Goal: Information Seeking & Learning: Learn about a topic

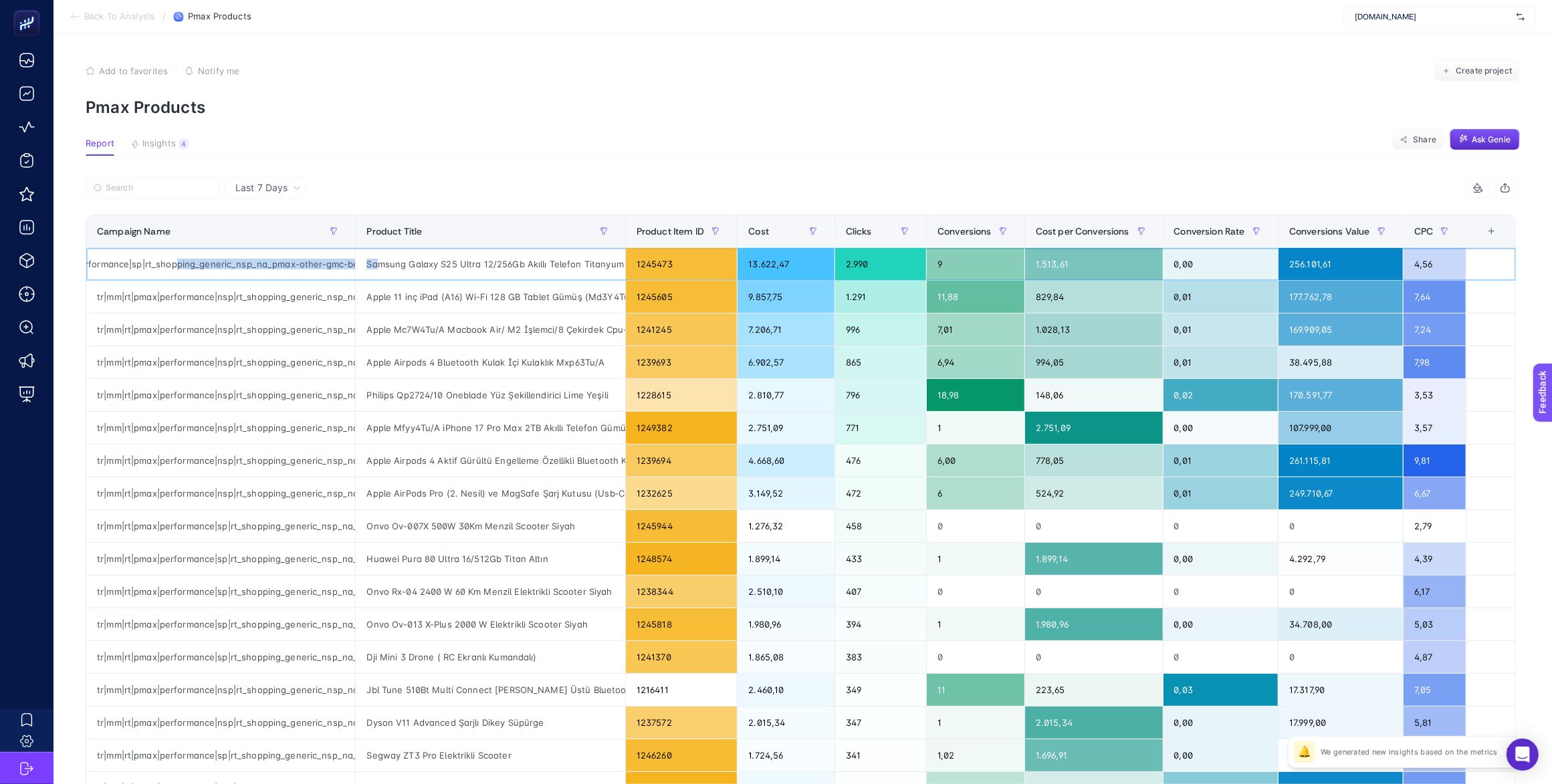
scroll to position [0, 243]
drag, startPoint x: 262, startPoint y: 262, endPoint x: 185, endPoint y: 262, distance: 77.0
click at [185, 262] on div "tr|mm|rt|pmax|performance|sp|rt_shopping_generic_nsp_na_pmax-other-gmc-benchmar…" at bounding box center [220, 264] width 269 height 32
click at [274, 182] on span "Last 7 Days" at bounding box center [262, 188] width 52 height 13
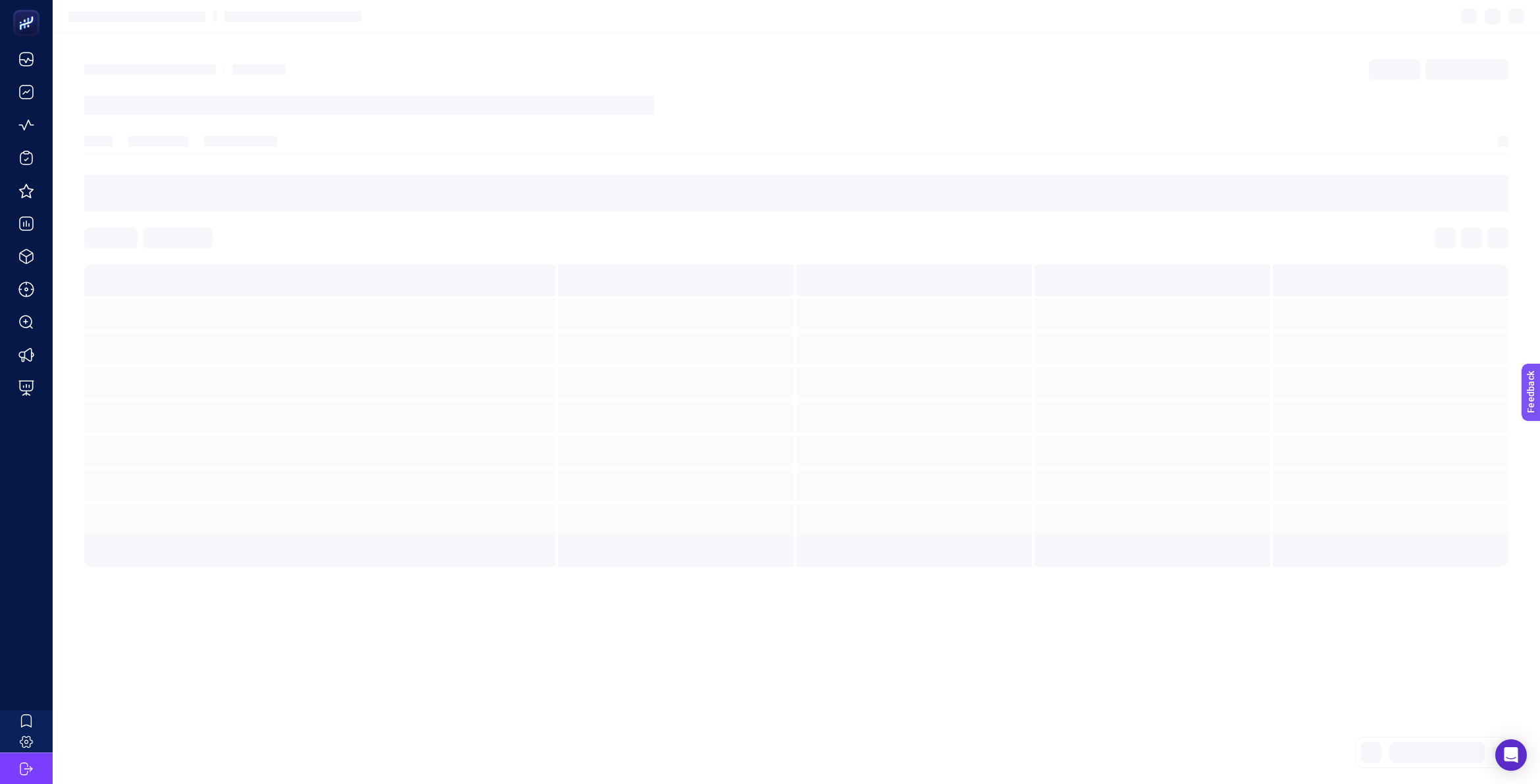
click at [892, 55] on article at bounding box center [796, 408] width 1487 height 751
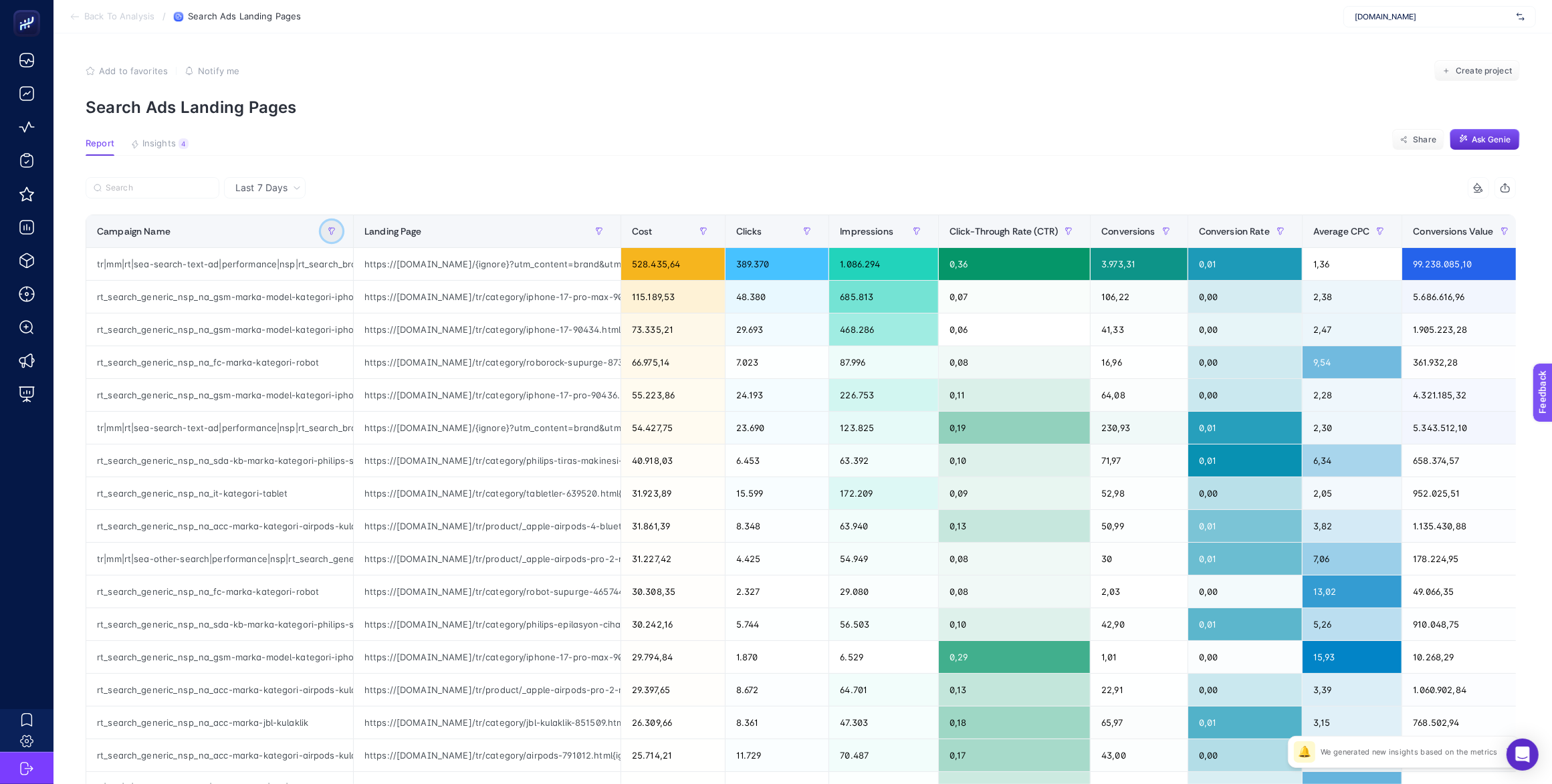
click at [336, 229] on button "button" at bounding box center [332, 231] width 22 height 22
click at [394, 306] on span "Starts with" at bounding box center [391, 305] width 119 height 27
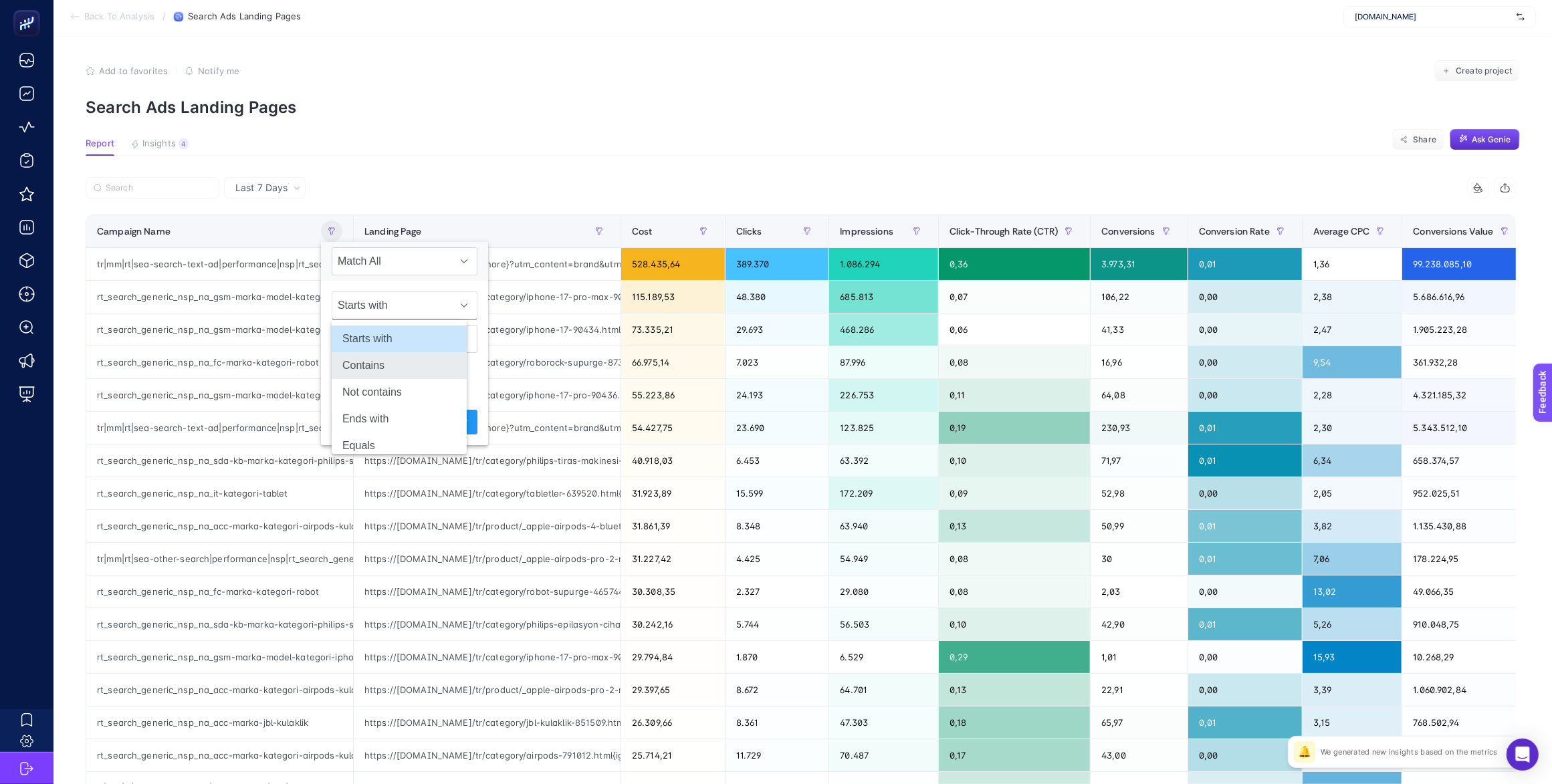
click at [402, 358] on li "Contains" at bounding box center [399, 365] width 135 height 27
click at [397, 341] on input "text" at bounding box center [404, 338] width 146 height 28
type input "top"
click at [444, 423] on span "Apply" at bounding box center [455, 422] width 23 height 14
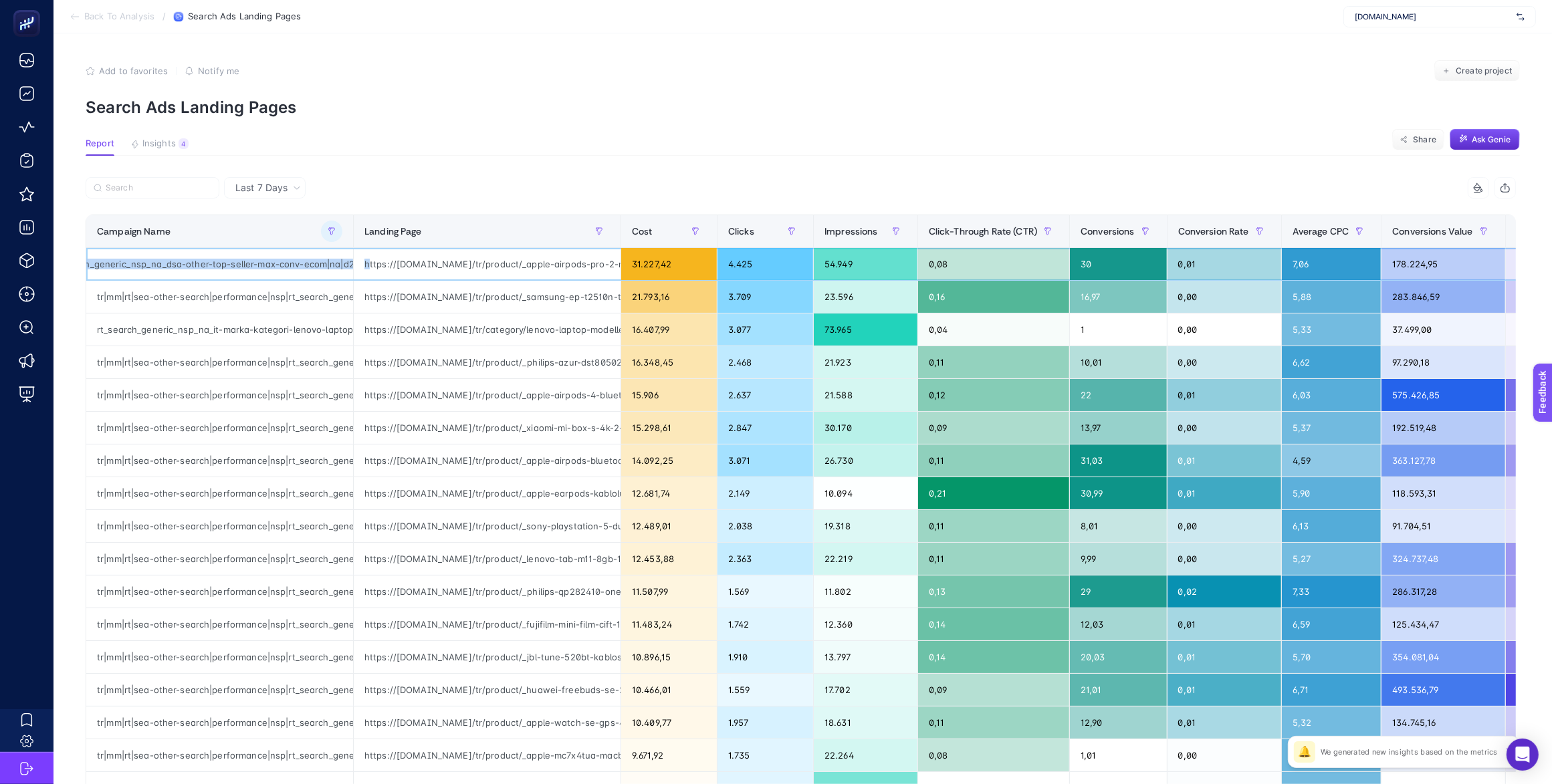
scroll to position [0, 331]
drag, startPoint x: 251, startPoint y: 264, endPoint x: 266, endPoint y: 264, distance: 15.0
click at [266, 264] on div "tr|mm|rt|sea-other-search|performance|nsp|rt_search_generic_nsp_na_dsa-other-to…" at bounding box center [220, 264] width 267 height 32
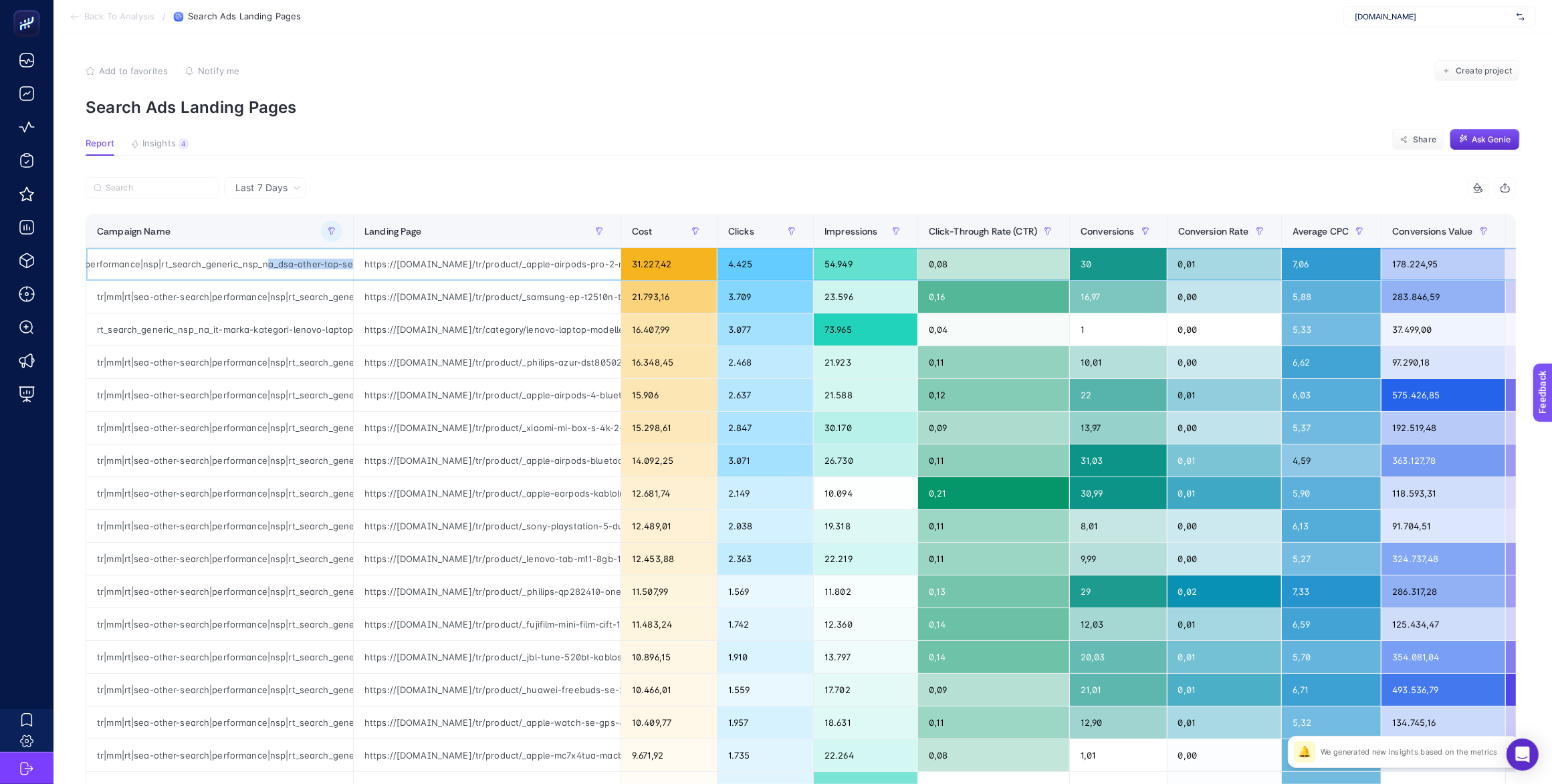
drag, startPoint x: 231, startPoint y: 262, endPoint x: 255, endPoint y: 262, distance: 24.0
click at [255, 262] on div "tr|mm|rt|sea-other-search|performance|nsp|rt_search_generic_nsp_na_dsa-other-to…" at bounding box center [220, 264] width 267 height 32
drag, startPoint x: 483, startPoint y: 262, endPoint x: 531, endPoint y: 265, distance: 48.1
click at [531, 265] on div "https://www.mediamarkt.com.tr/tr/product/_apple-airpods-pro-2-nesil-ve-magsafe-…" at bounding box center [487, 264] width 267 height 32
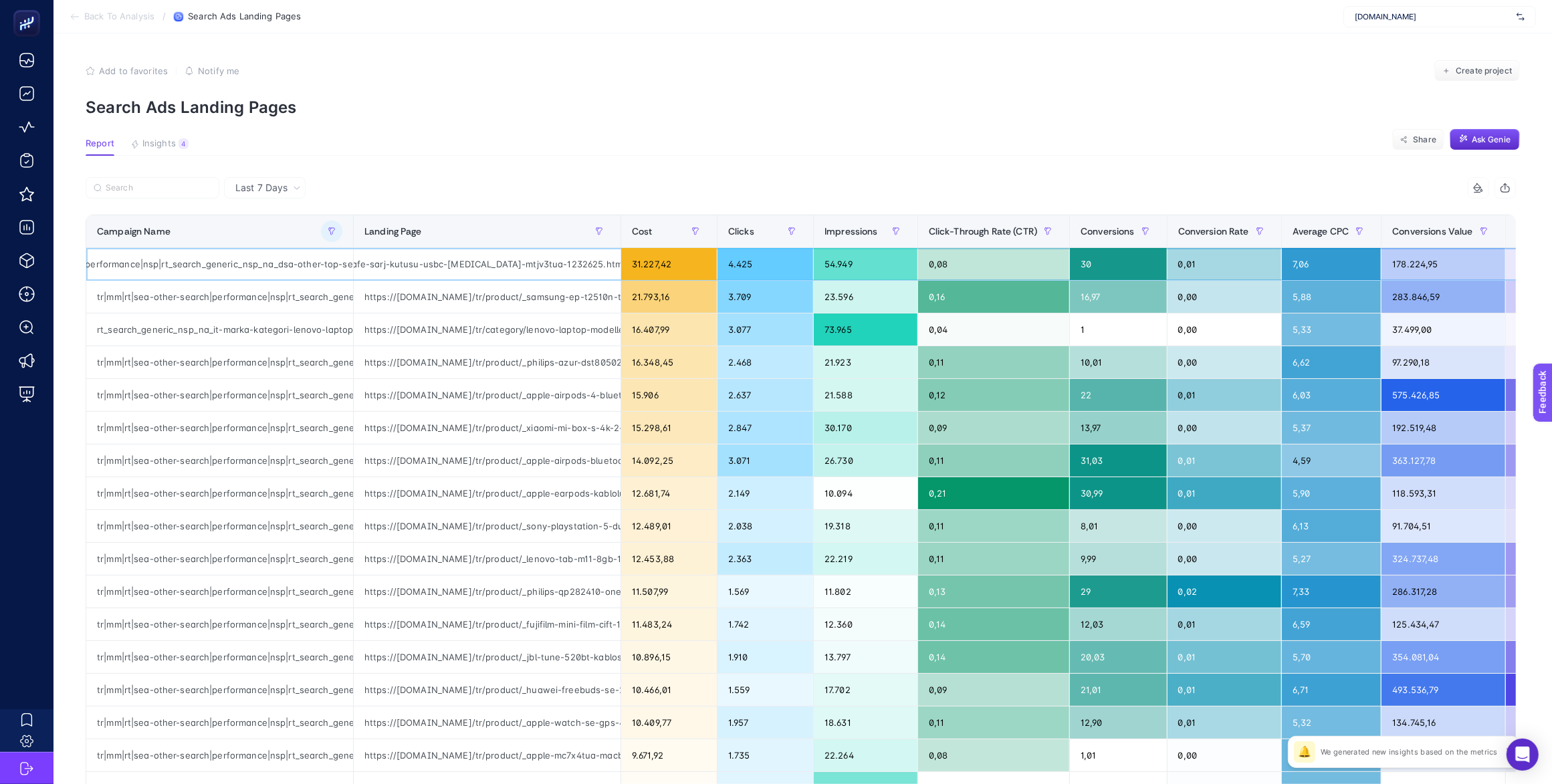
click at [572, 265] on div "https://www.mediamarkt.com.tr/tr/product/_apple-airpods-pro-2-nesil-ve-magsafe-…" at bounding box center [487, 264] width 267 height 32
click at [565, 261] on div "https://www.mediamarkt.com.tr/tr/product/_apple-airpods-pro-2-nesil-ve-magsafe-…" at bounding box center [487, 264] width 267 height 32
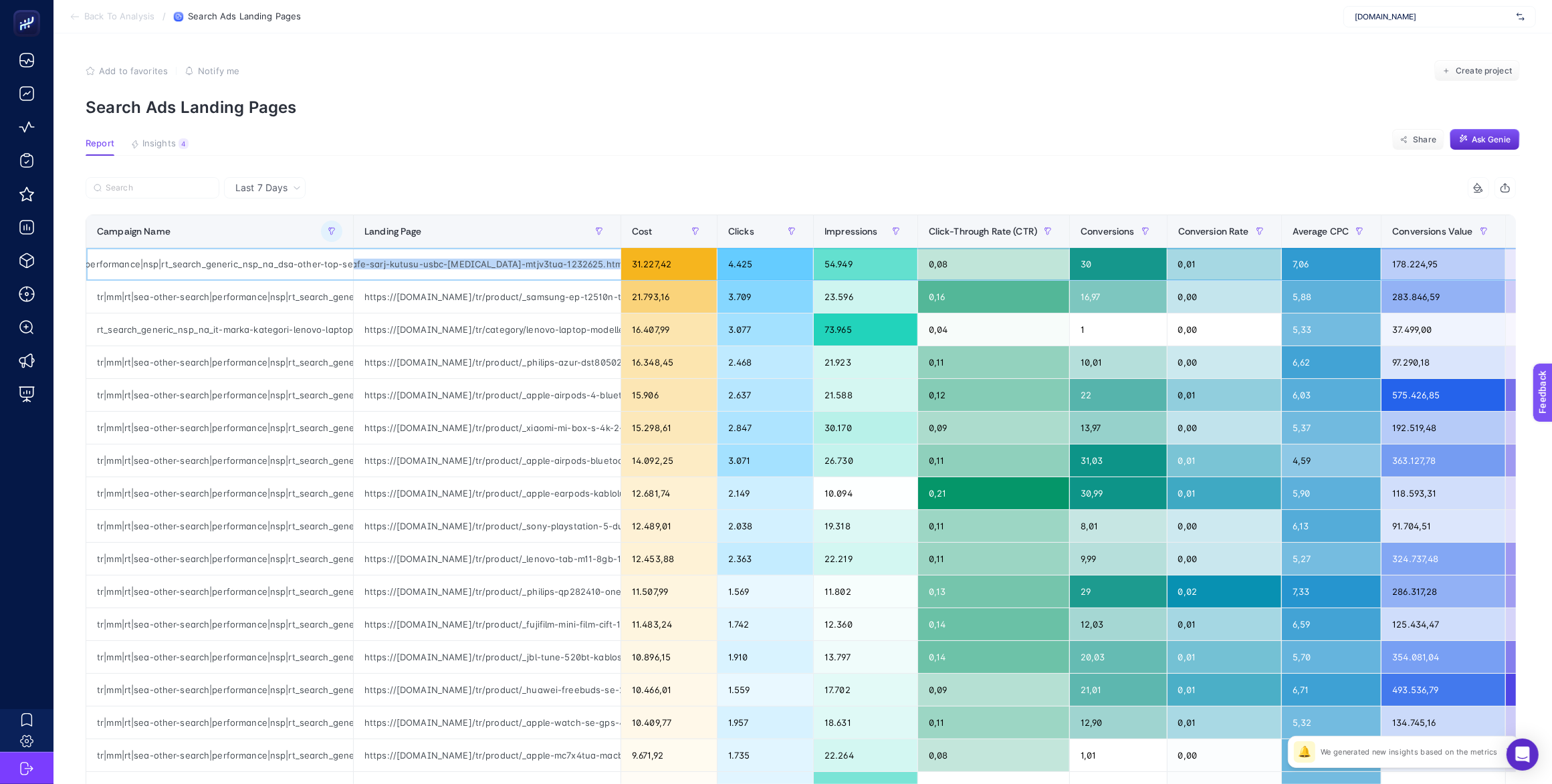
copy tr "https://www.mediamarkt.com.tr/tr/product/_apple-airpods-pro-2-nesil-ve-magsafe-…"
drag, startPoint x: 301, startPoint y: 296, endPoint x: 410, endPoint y: 295, distance: 109.0
click at [302, 296] on div "tr|mm|rt|sea-other-search|performance|nsp|rt_search_generic_nsp_na_dsa-other-to…" at bounding box center [220, 296] width 267 height 32
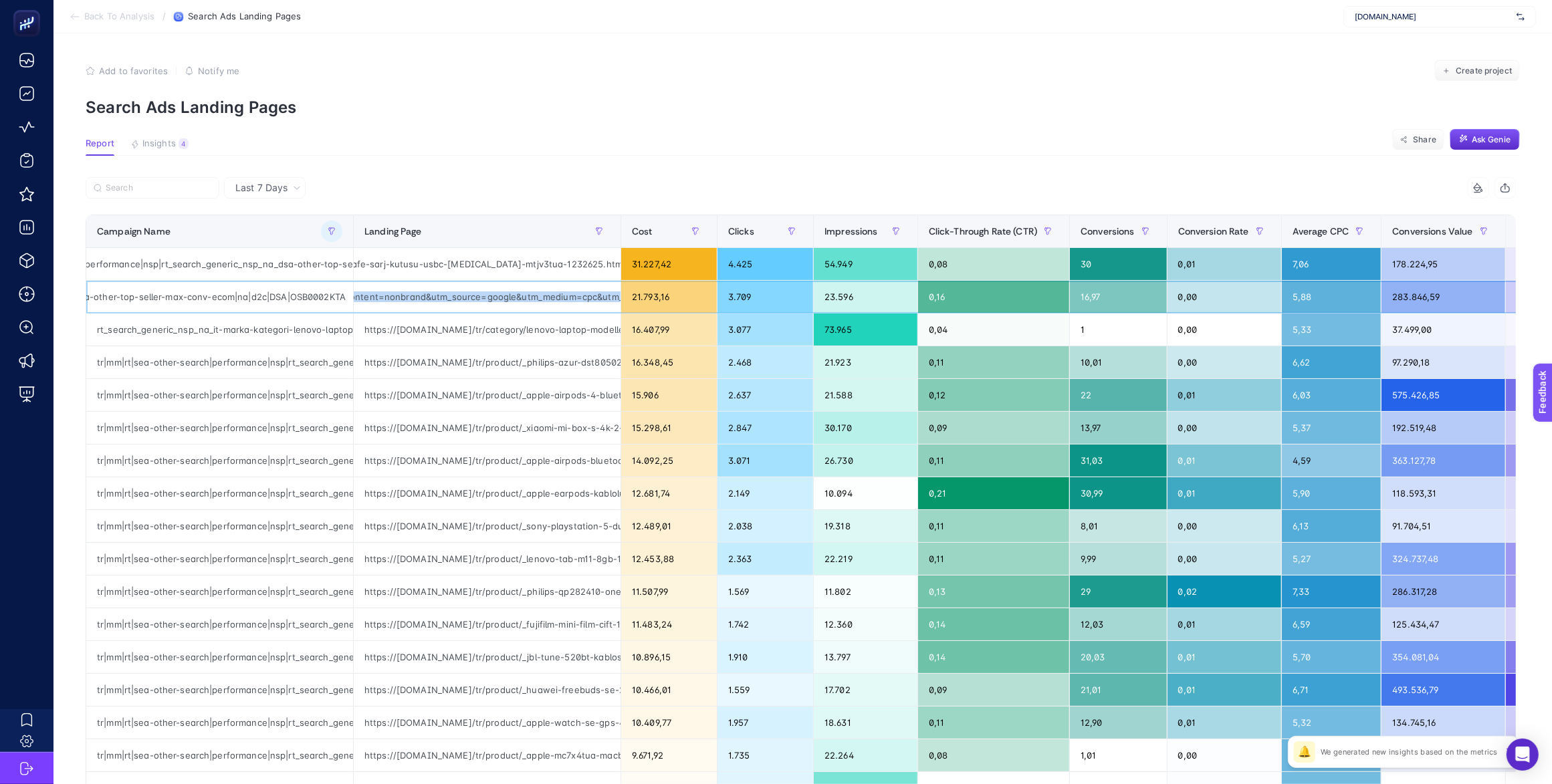
drag, startPoint x: 567, startPoint y: 291, endPoint x: 587, endPoint y: 293, distance: 20.1
click at [587, 293] on div "https://www.mediamarkt.com.tr/tr/product/_samsung-ep-t2510n-type-c-25-w-hizli-s…" at bounding box center [487, 296] width 267 height 32
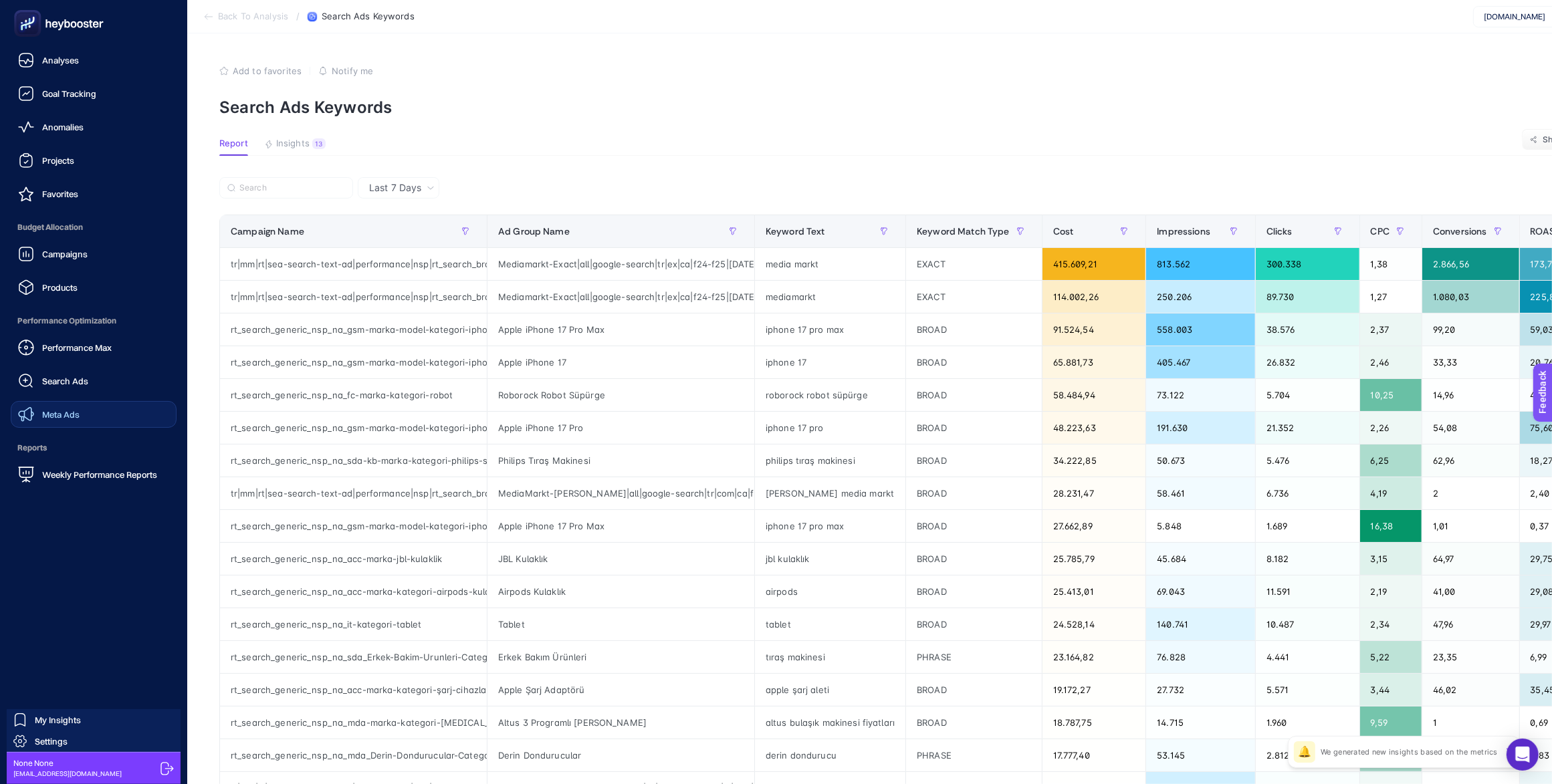
click at [65, 409] on span "Meta Ads" at bounding box center [61, 414] width 38 height 11
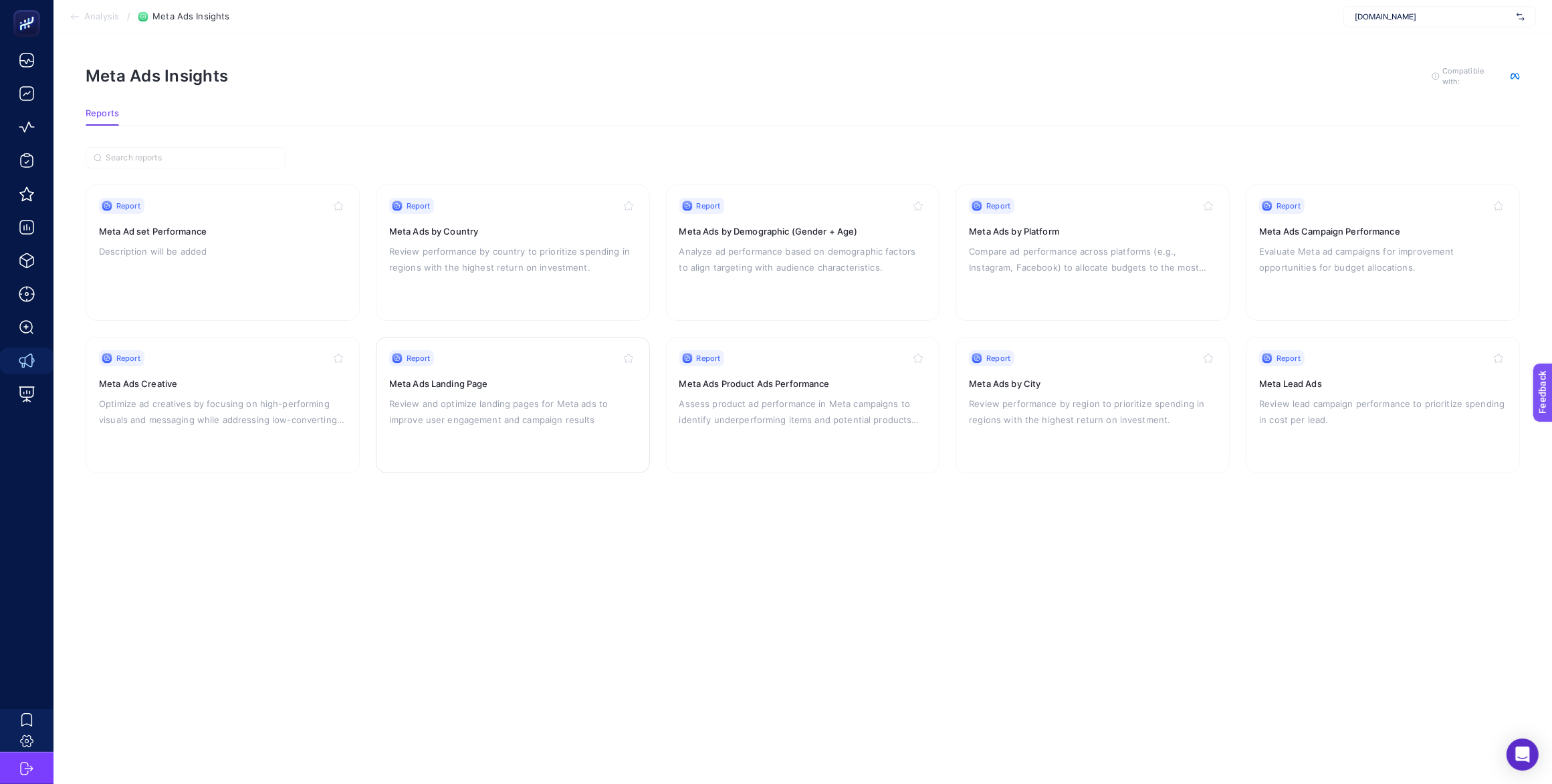
click at [516, 384] on h3 "Meta Ads Landing Page" at bounding box center [513, 383] width 247 height 13
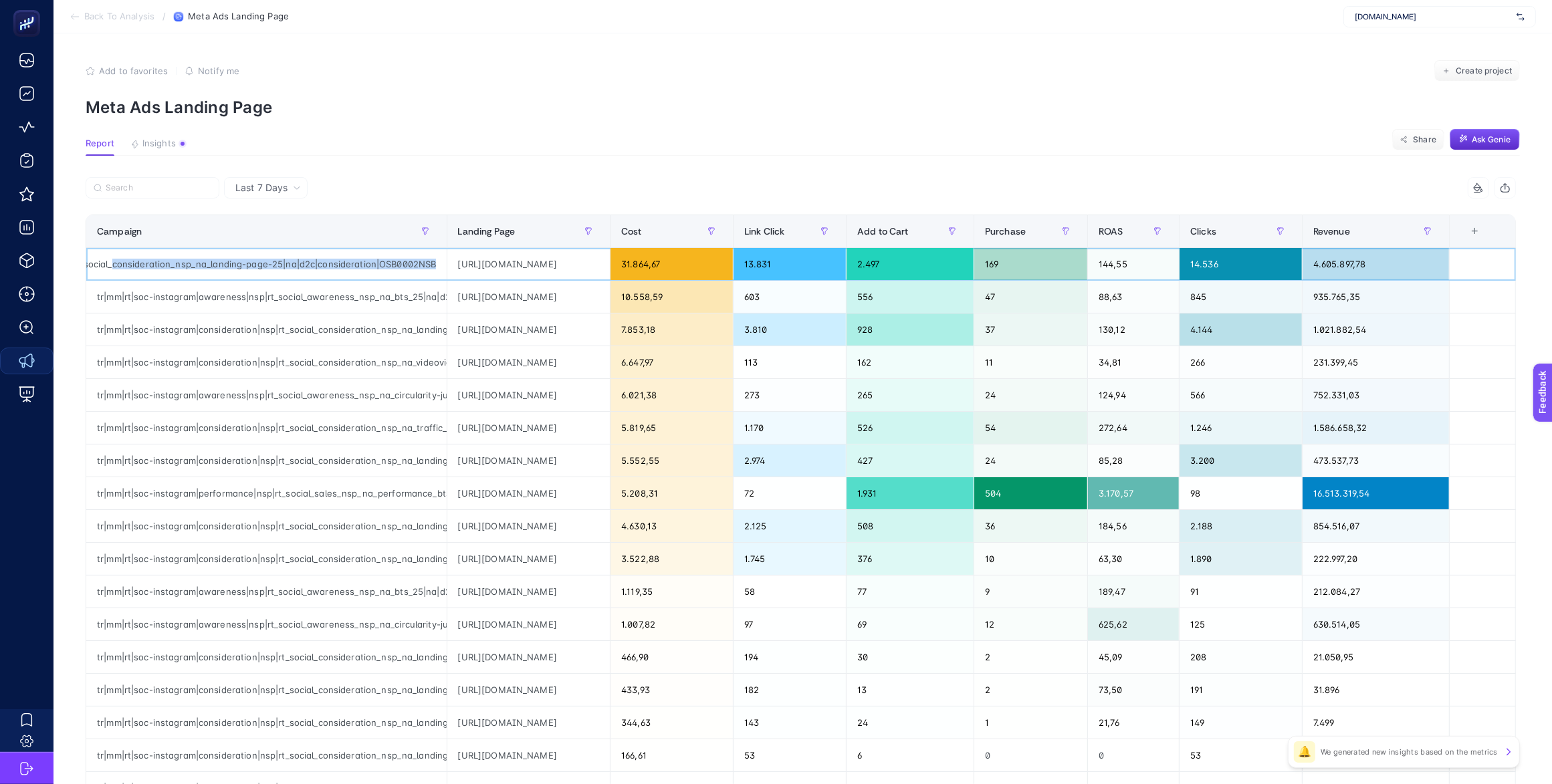
scroll to position [0, 241]
drag, startPoint x: 315, startPoint y: 262, endPoint x: 397, endPoint y: 262, distance: 82.0
click at [397, 262] on div "tr|mm|rt|soc-instagram|consideration|nsp|rt_social_consideration_nsp_na_landing…" at bounding box center [266, 264] width 360 height 32
click at [384, 262] on div "tr|mm|rt|soc-instagram|consideration|nsp|rt_social_consideration_nsp_na_landing…" at bounding box center [266, 264] width 360 height 32
click at [385, 265] on div "tr|mm|rt|soc-instagram|consideration|nsp|rt_social_consideration_nsp_na_landing…" at bounding box center [266, 264] width 360 height 32
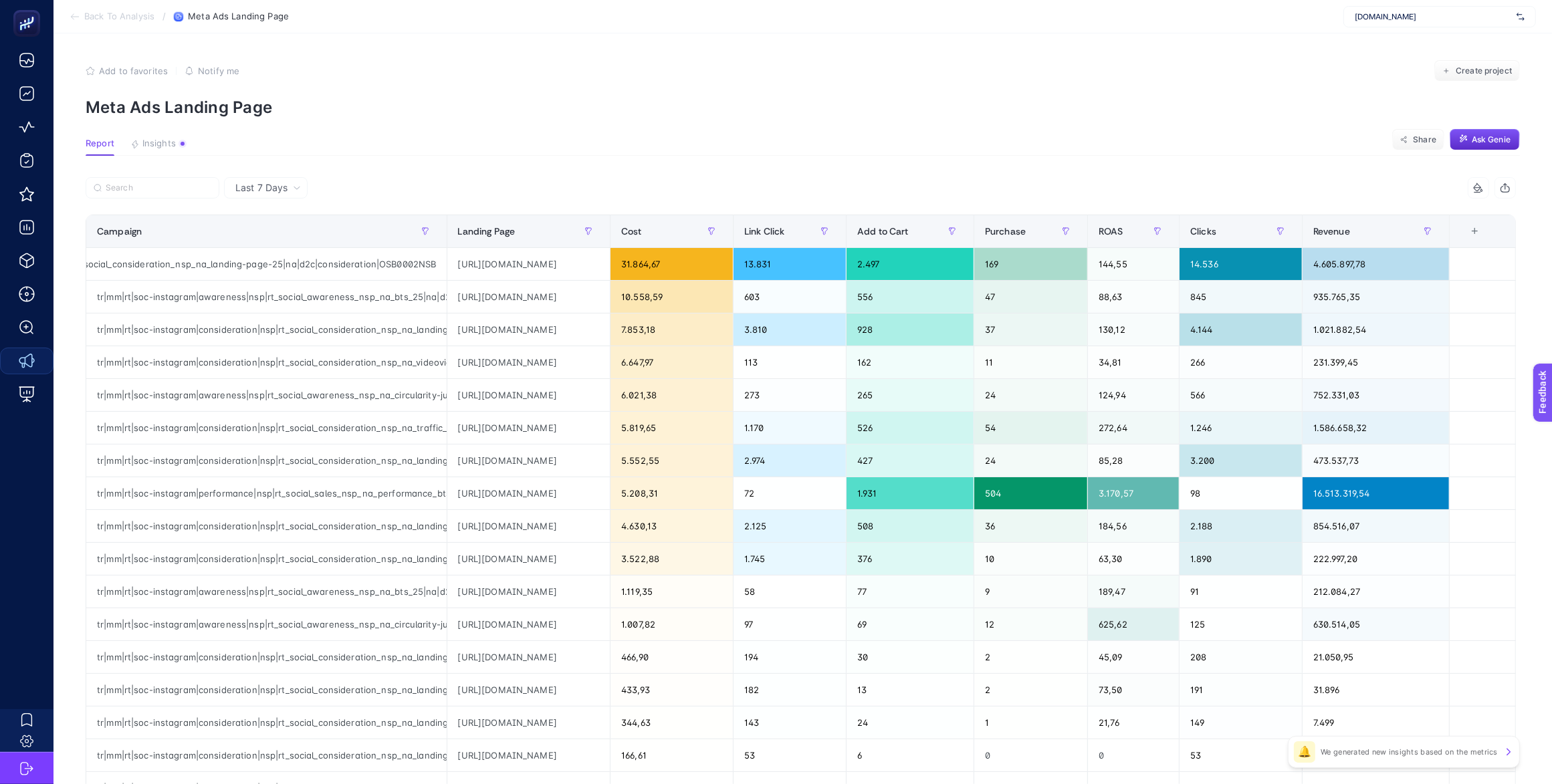
click at [278, 183] on span "Last 7 Days" at bounding box center [262, 188] width 52 height 13
click at [279, 218] on li "Last 7 Days" at bounding box center [265, 215] width 75 height 24
click at [568, 159] on article "Add to favorites false Notify me Create project Meta Ads Landing Page Report In…" at bounding box center [802, 555] width 1498 height 1044
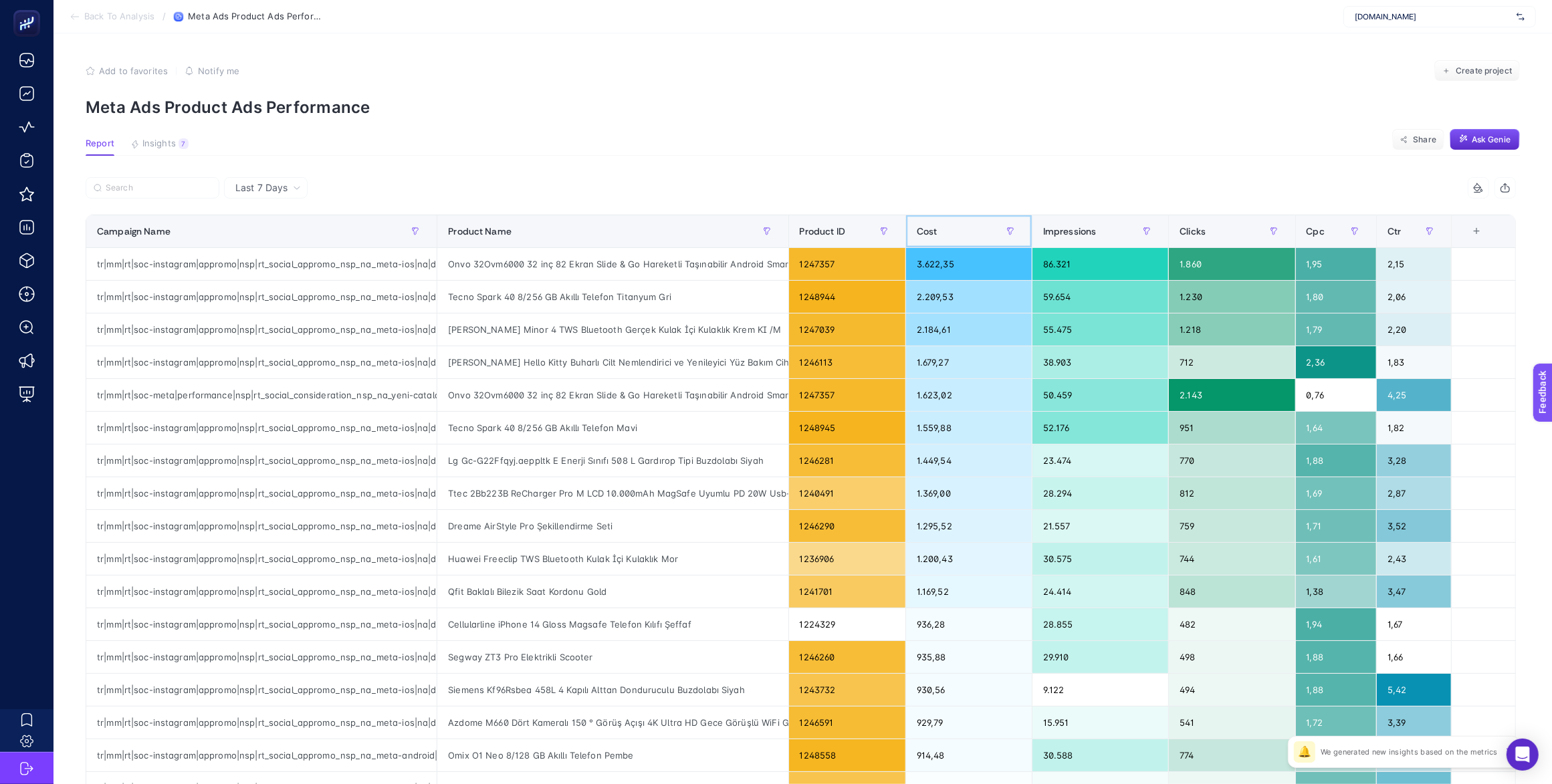
drag, startPoint x: 947, startPoint y: 241, endPoint x: 946, endPoint y: 233, distance: 8.1
click at [947, 241] on div "Cost" at bounding box center [968, 231] width 104 height 22
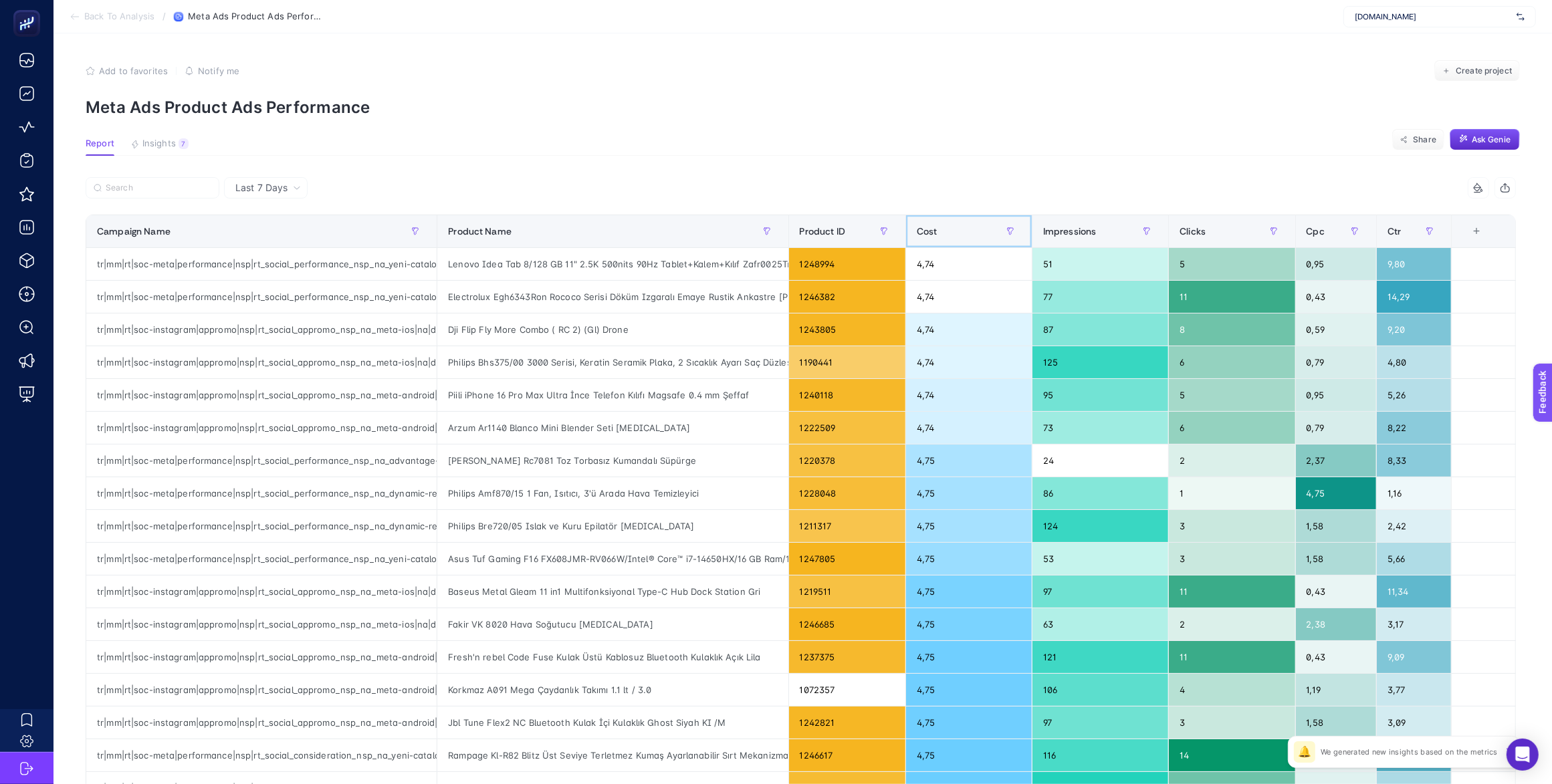
click at [937, 233] on span "Cost" at bounding box center [926, 231] width 21 height 11
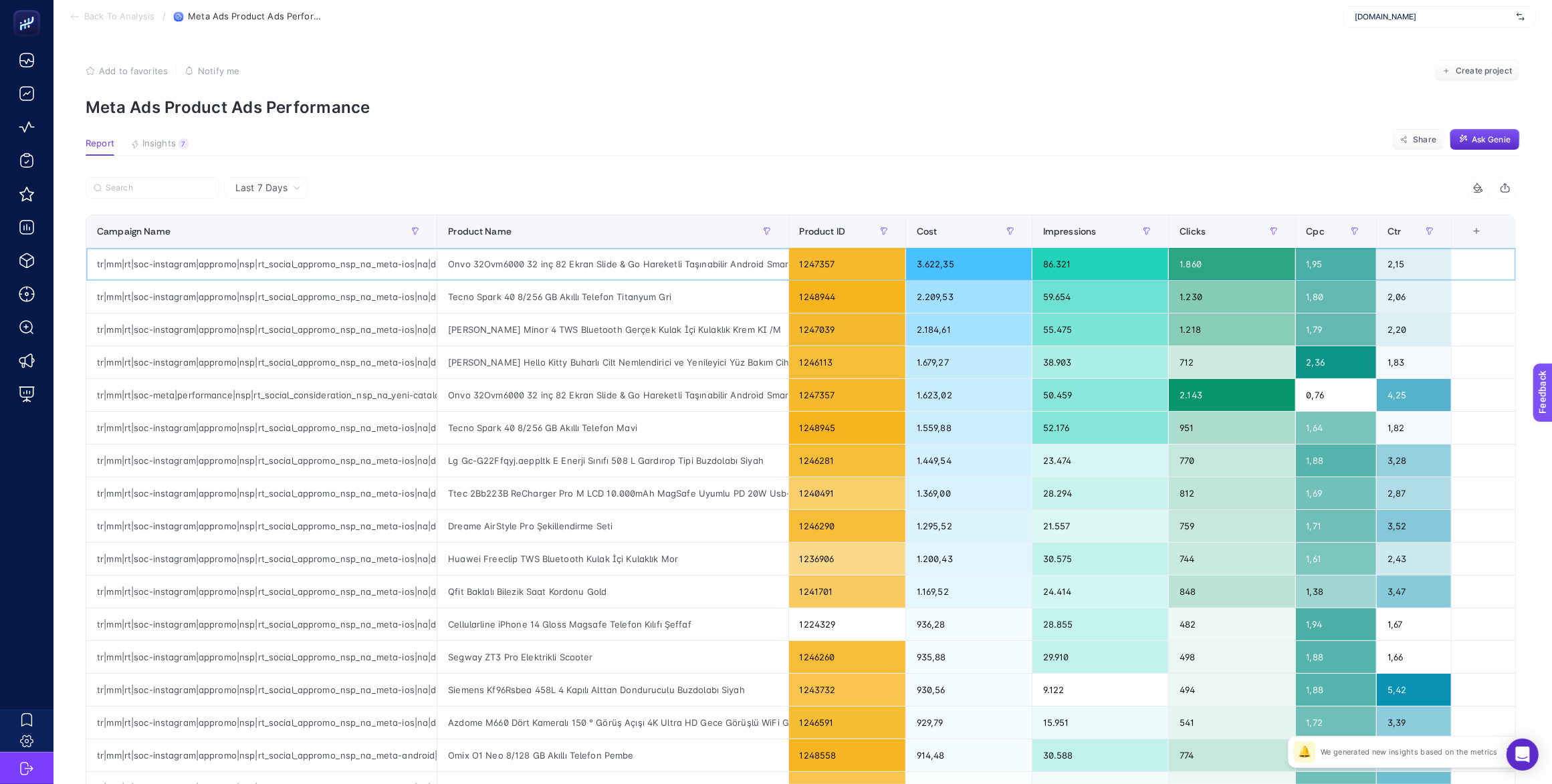
click at [536, 262] on div "Onvo 32Ovm6000 32 inç 82 Ekran Slide & Go Hareketli Taşınabilir Android Smart L…" at bounding box center [612, 264] width 350 height 32
click at [1042, 73] on div "Add to favorites false Notify me Create project" at bounding box center [802, 71] width 1434 height 22
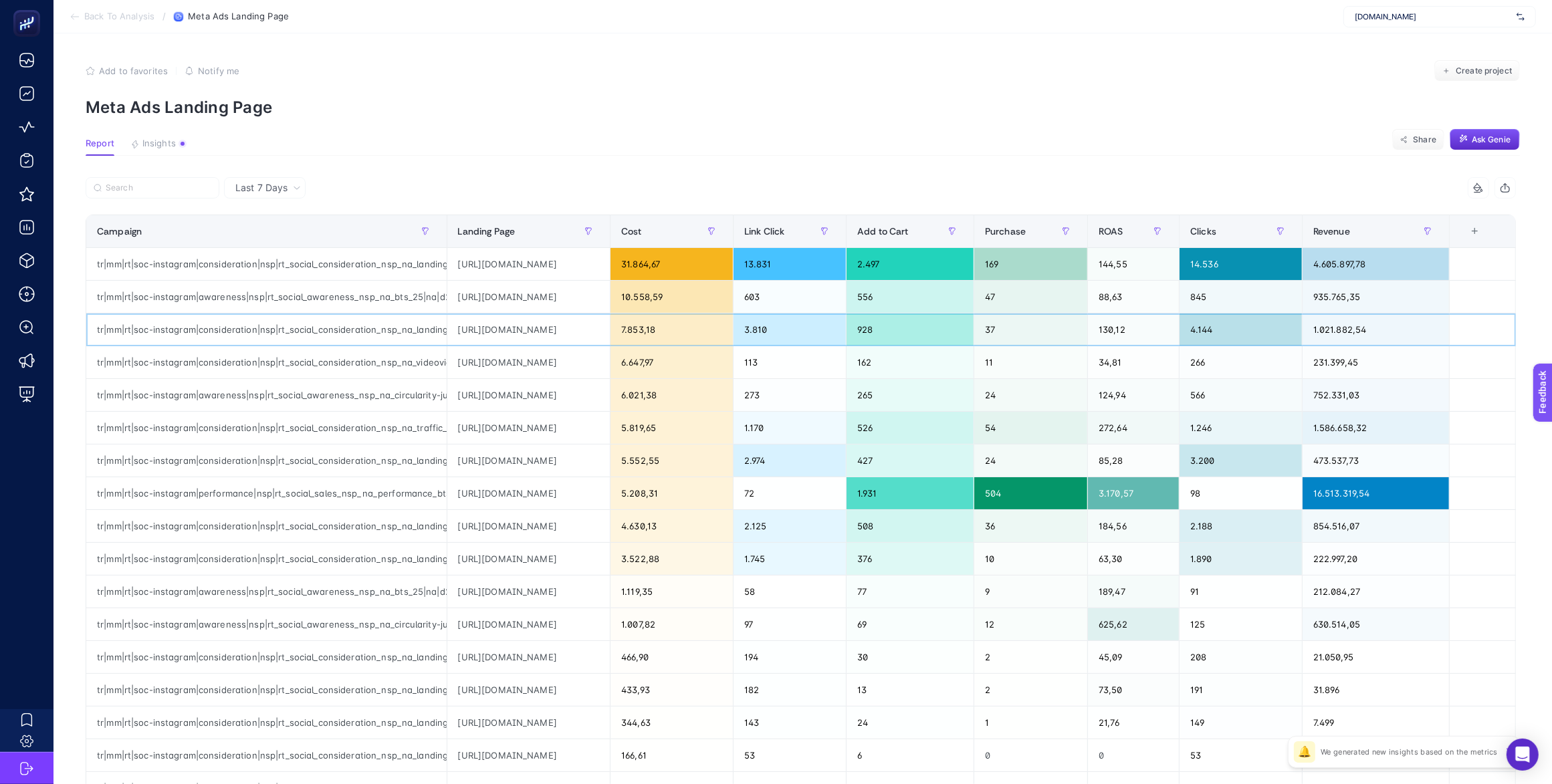
drag, startPoint x: 655, startPoint y: 331, endPoint x: 682, endPoint y: 331, distance: 27.0
click at [610, 331] on div "[URL][DOMAIN_NAME]" at bounding box center [528, 330] width 163 height 32
drag, startPoint x: 606, startPoint y: 359, endPoint x: 692, endPoint y: 362, distance: 86.1
click at [610, 362] on div "[URL][DOMAIN_NAME]" at bounding box center [528, 362] width 163 height 32
click at [610, 396] on div "[URL][DOMAIN_NAME]" at bounding box center [528, 395] width 163 height 32
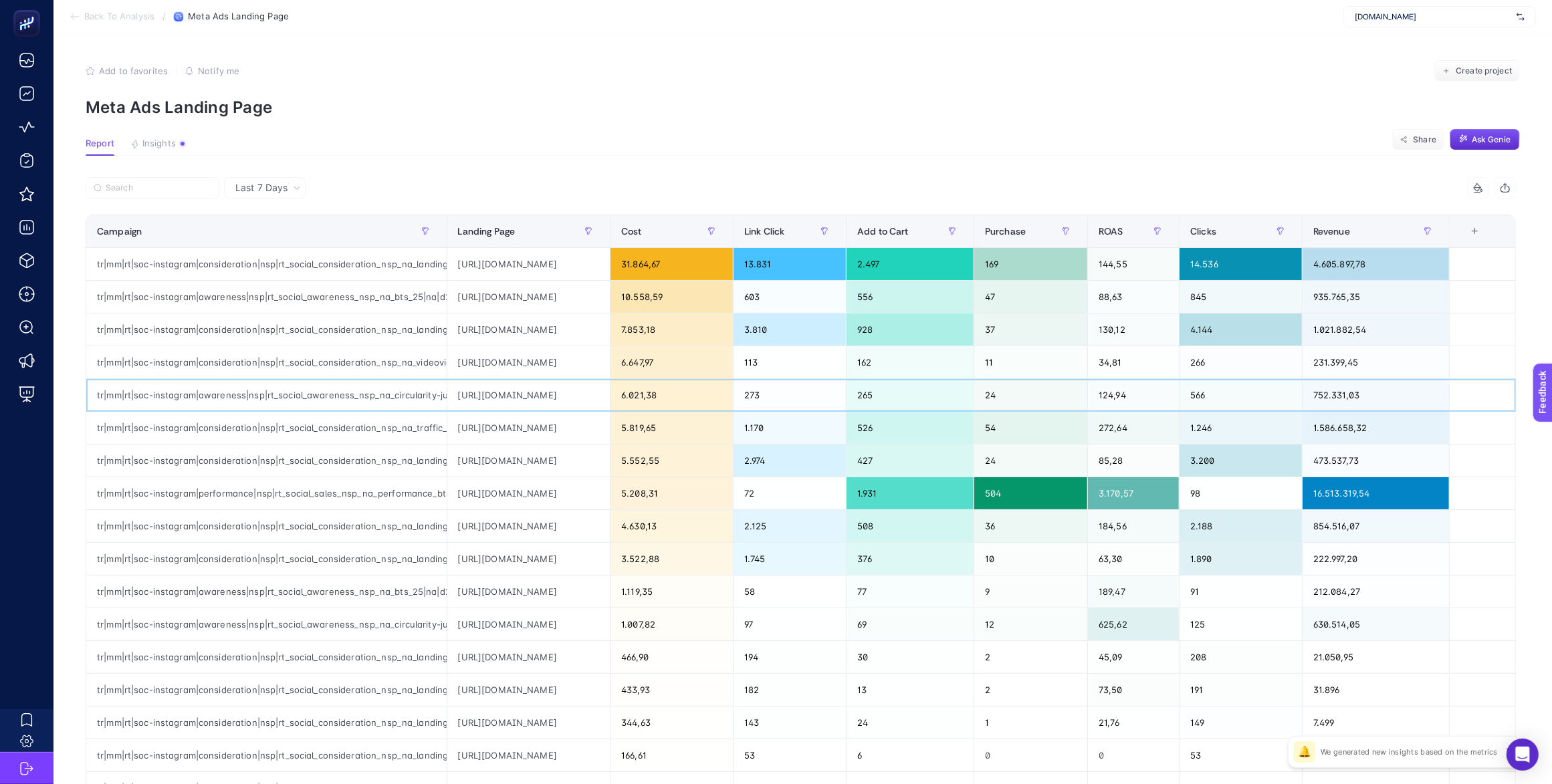
scroll to position [0, 43]
drag, startPoint x: 589, startPoint y: 396, endPoint x: 764, endPoint y: 394, distance: 175.0
click at [764, 394] on tr "tr|mm|rt|soc-instagram|awareness|nsp|rt_social_awareness_nsp_na_circularity-jul…" at bounding box center [801, 395] width 1429 height 33
drag, startPoint x: 570, startPoint y: 429, endPoint x: 684, endPoint y: 423, distance: 114.2
click at [610, 423] on div "[URL][DOMAIN_NAME]" at bounding box center [528, 428] width 163 height 32
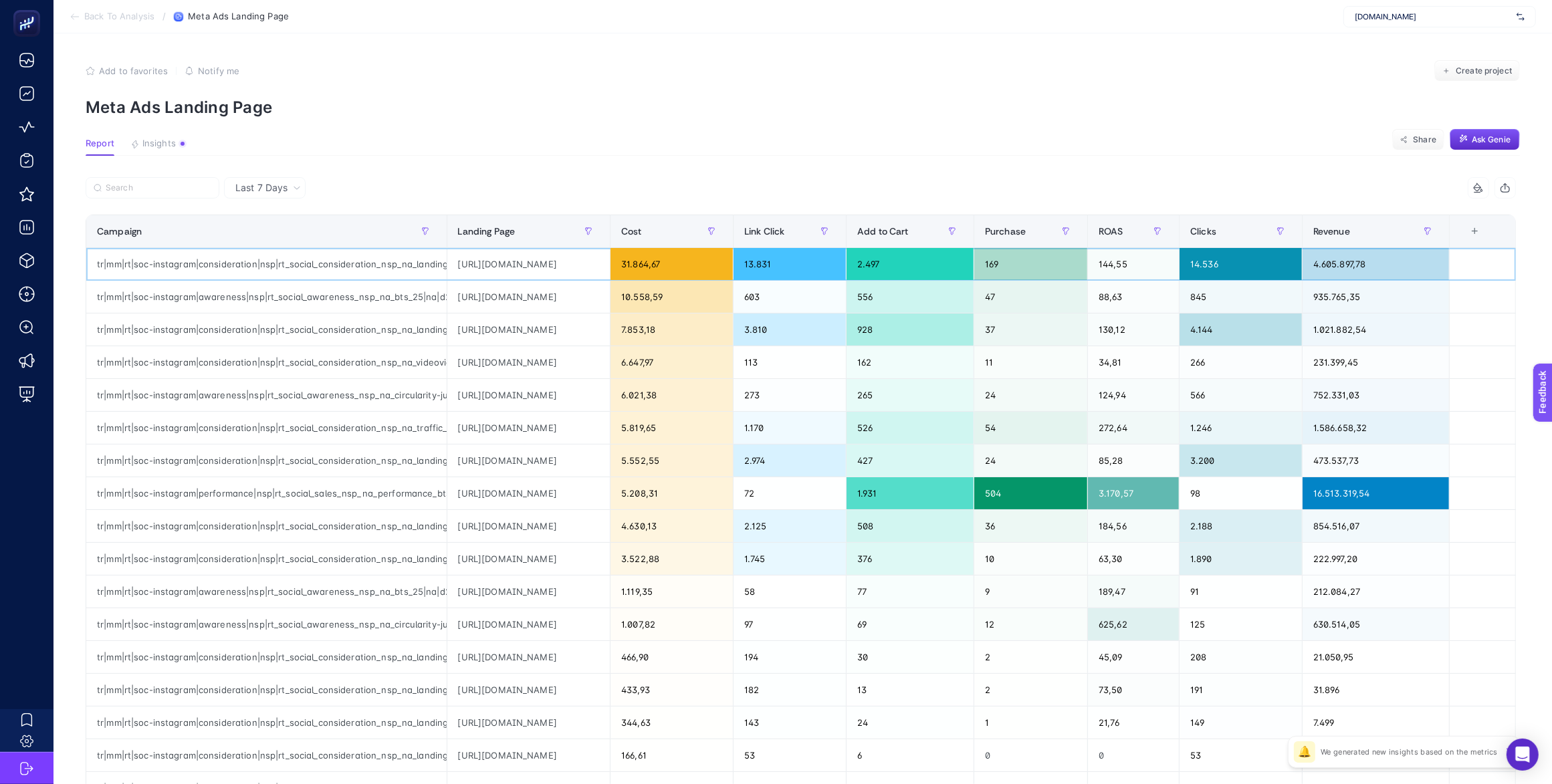
click at [289, 264] on div "tr|mm|rt|soc-instagram|consideration|nsp|rt_social_consideration_nsp_na_landing…" at bounding box center [266, 264] width 360 height 32
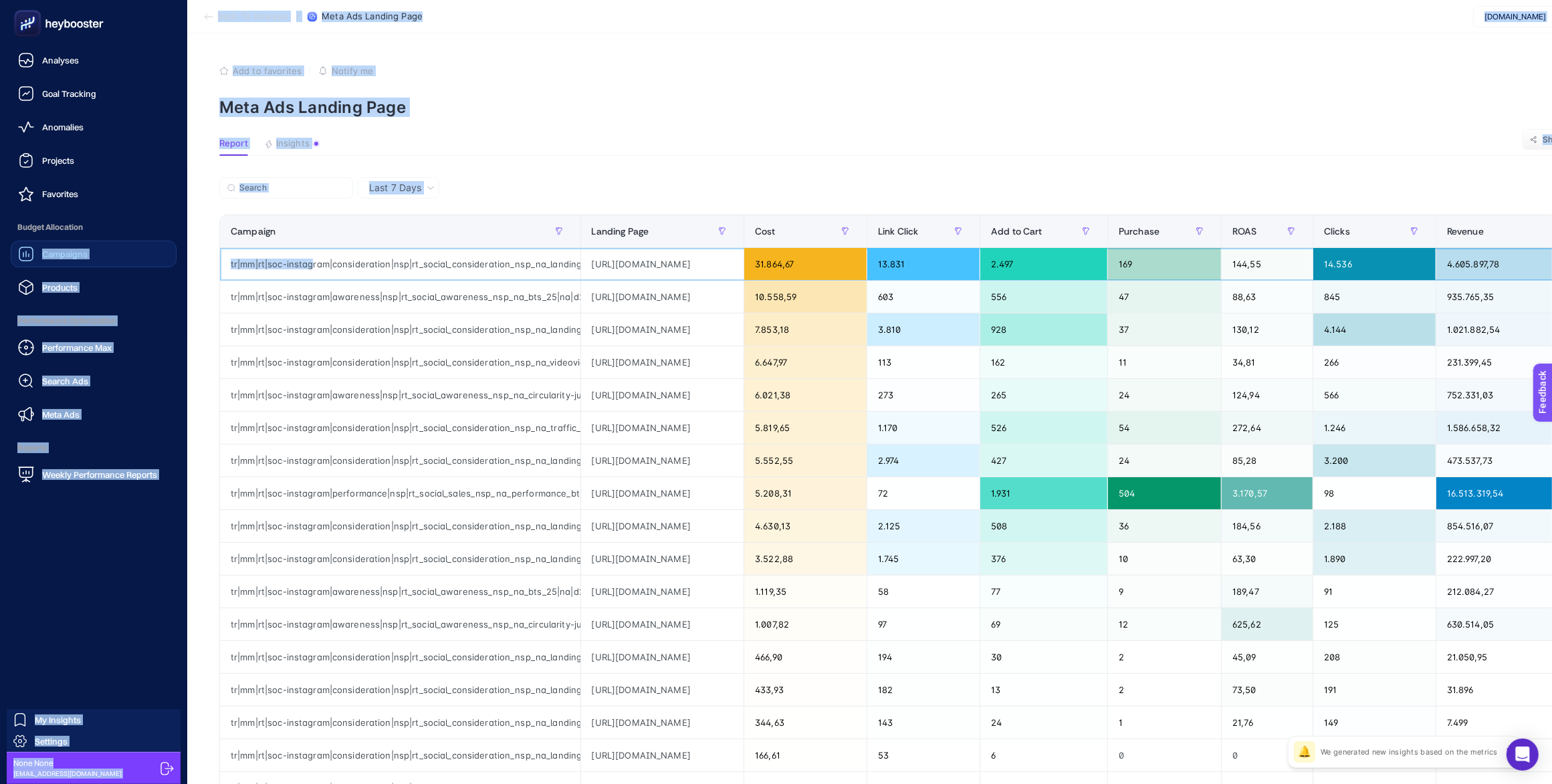
drag, startPoint x: 117, startPoint y: 268, endPoint x: 41, endPoint y: 266, distance: 76.0
click at [41, 266] on div "Analyses Goal Tracking Anomalies Projects Favorites Budget Allocation Campaigns…" at bounding box center [776, 539] width 1552 height 1078
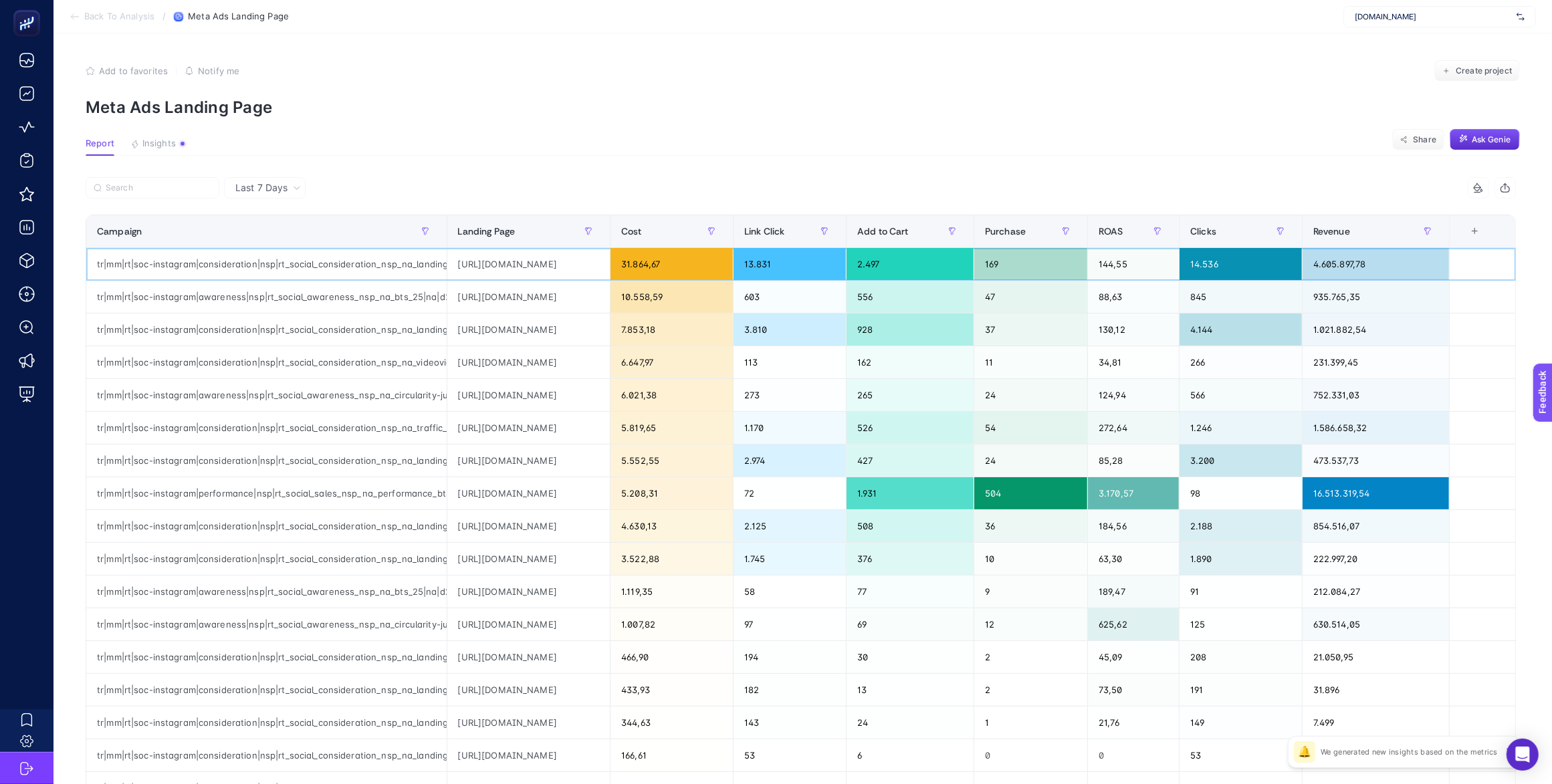
click at [288, 267] on div "tr|mm|rt|soc-instagram|consideration|nsp|rt_social_consideration_nsp_na_landing…" at bounding box center [266, 264] width 360 height 32
drag, startPoint x: 202, startPoint y: 262, endPoint x: 403, endPoint y: 264, distance: 201.0
click at [403, 264] on div "tr|mm|rt|soc-instagram|consideration|nsp|rt_social_consideration_nsp_na_landing…" at bounding box center [266, 264] width 360 height 32
click at [479, 251] on div "[URL][DOMAIN_NAME]" at bounding box center [528, 264] width 163 height 32
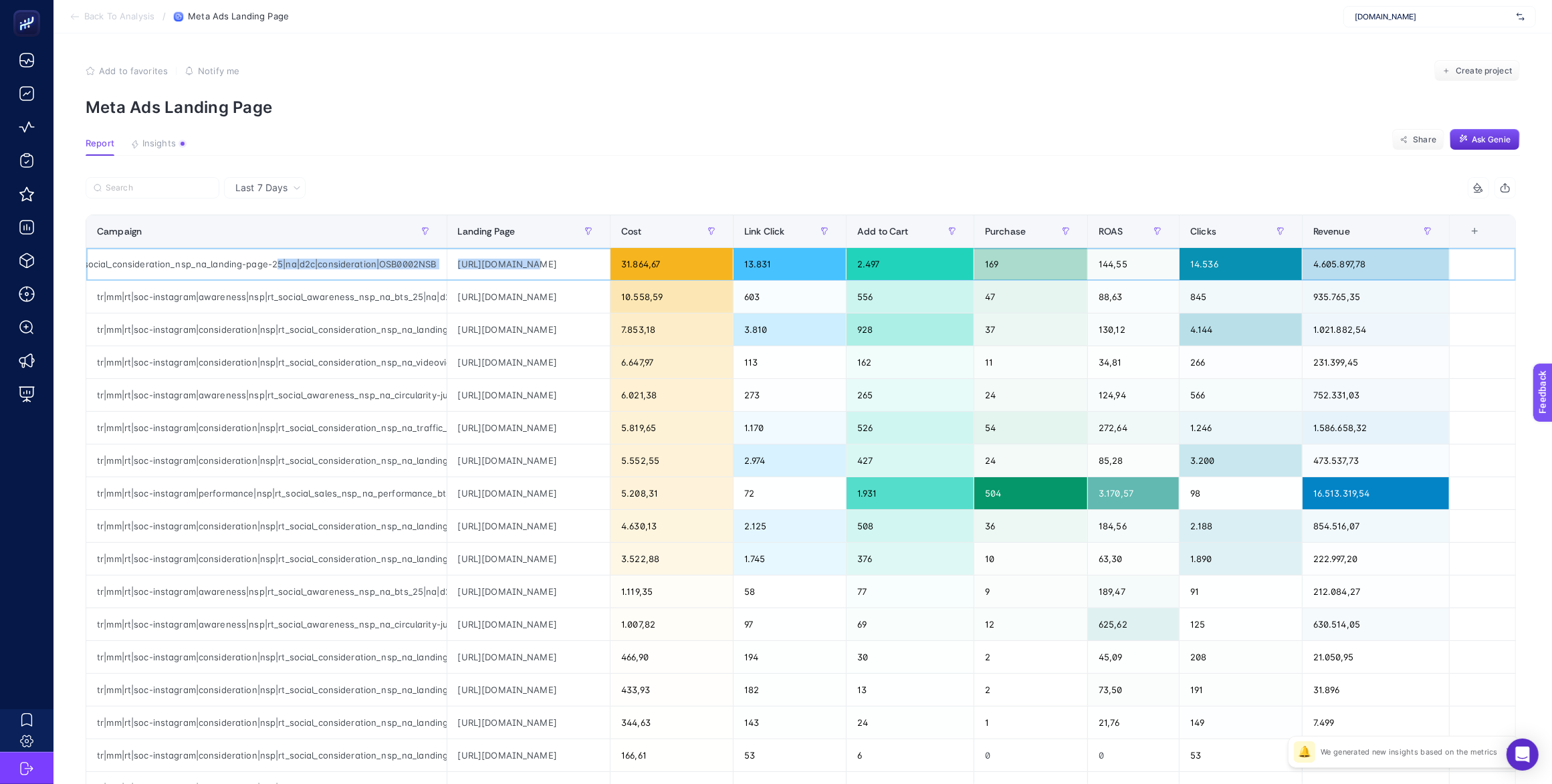
drag, startPoint x: 238, startPoint y: 256, endPoint x: 489, endPoint y: 254, distance: 251.0
click at [489, 254] on tr "tr|mm|rt|soc-instagram|consideration|nsp|rt_social_consideration_nsp_na_landing…" at bounding box center [801, 264] width 1429 height 33
click at [392, 270] on div "tr|mm|rt|soc-instagram|consideration|nsp|rt_social_consideration_nsp_na_landing…" at bounding box center [266, 264] width 360 height 32
